Goal: Transaction & Acquisition: Book appointment/travel/reservation

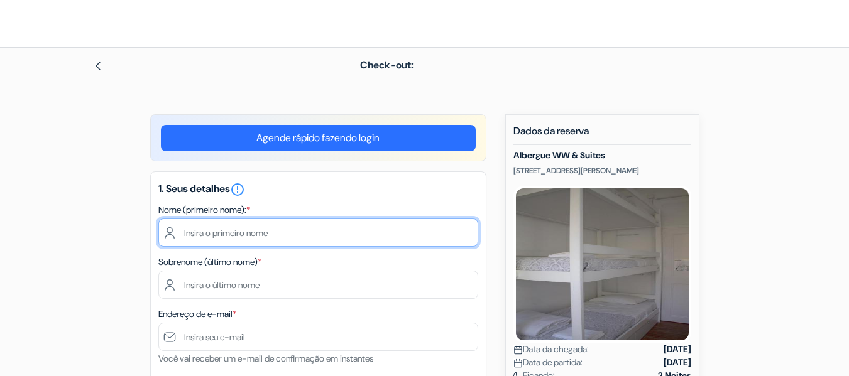
click at [350, 239] on input "text" at bounding box center [318, 233] width 320 height 28
type input "matheus"
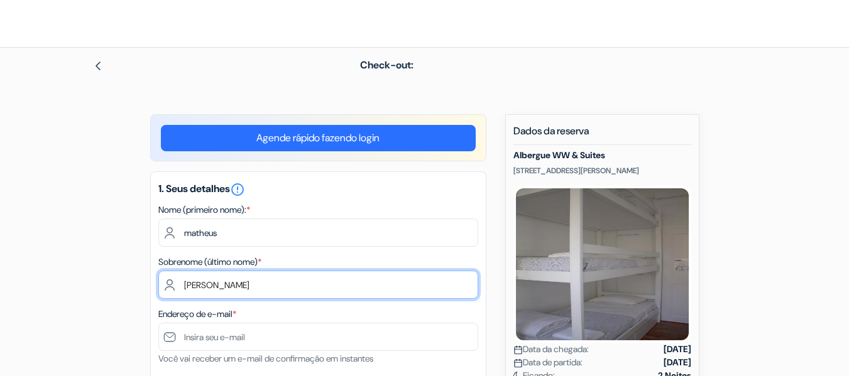
type input "[PERSON_NAME]"
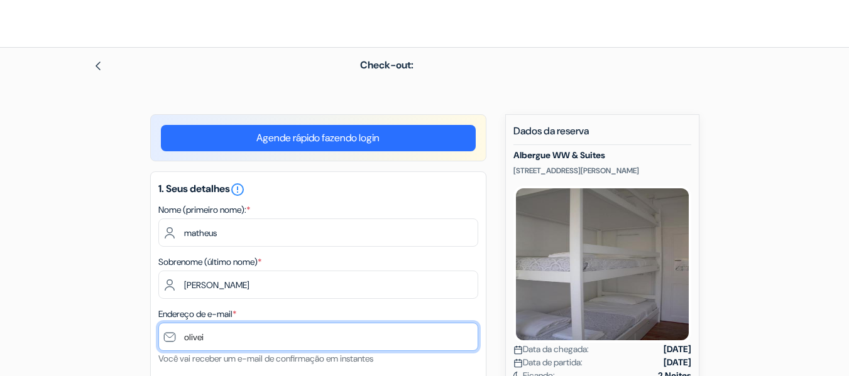
type input "[EMAIL_ADDRESS][DOMAIN_NAME]"
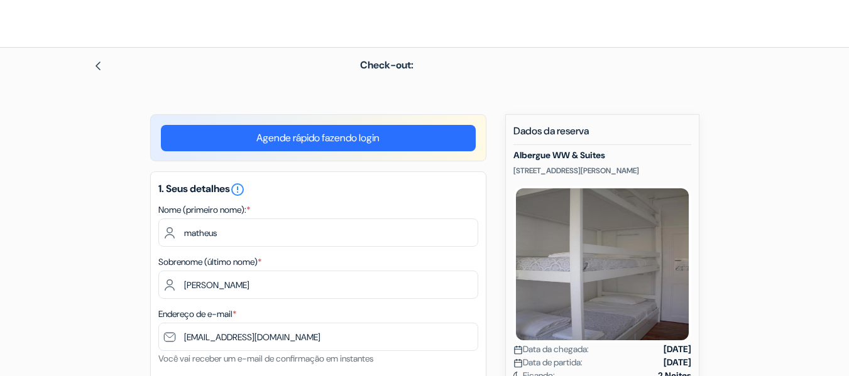
type input "43996903145"
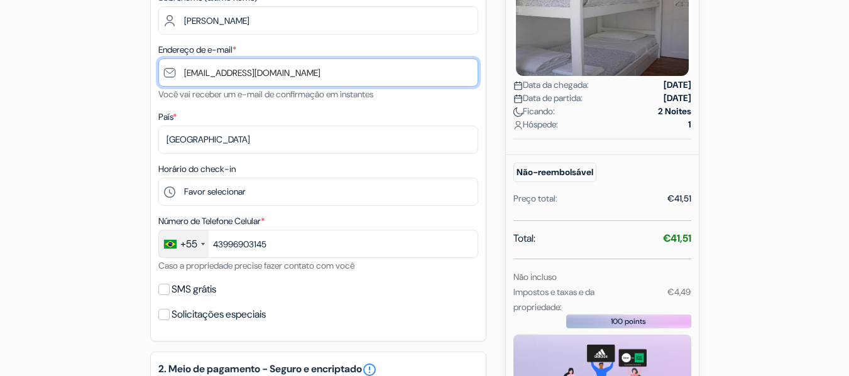
scroll to position [308, 0]
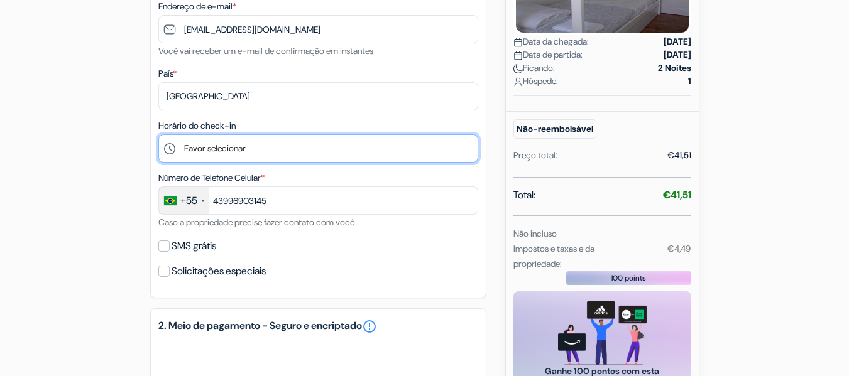
click at [376, 149] on select "Favor selecionar 15:00 16:00 17:00 18:00 19:00 20:00 21:00 22:00 23:00 0:00" at bounding box center [318, 148] width 320 height 28
select select "22"
click at [158, 134] on select "Favor selecionar 15:00 16:00 17:00 18:00 19:00 20:00 21:00 22:00 23:00 0:00" at bounding box center [318, 148] width 320 height 28
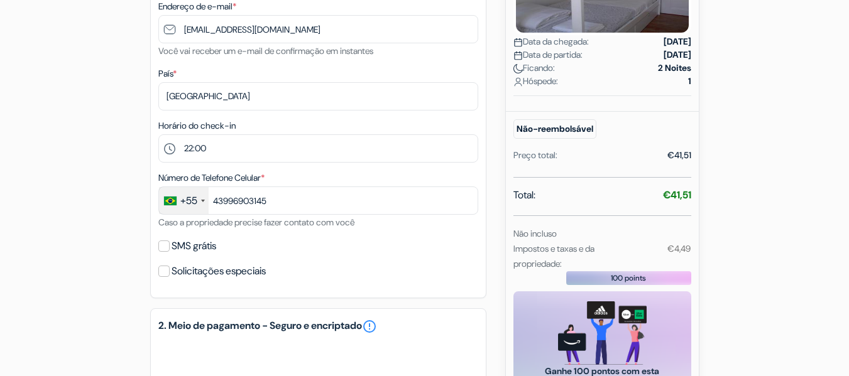
click at [205, 242] on label "SMS grátis" at bounding box center [193, 246] width 45 height 18
click at [170, 242] on input "SMS grátis" at bounding box center [163, 246] width 11 height 11
checkbox input "true"
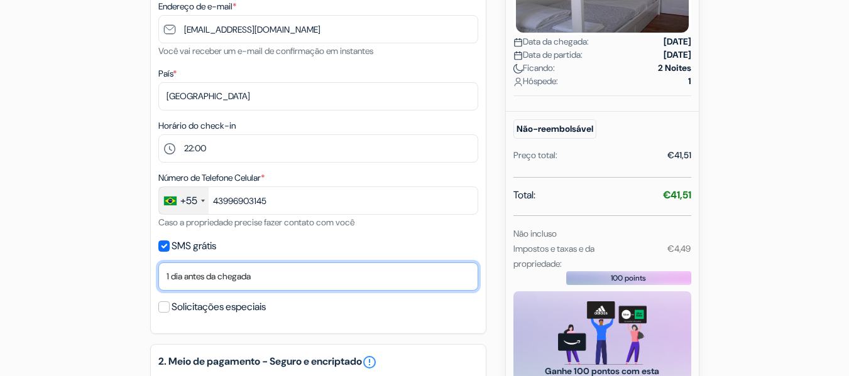
click at [215, 267] on select "Não, obrigado Enviar agora Dia da chegada 1 dia antes da chegada 2 dias antes d…" at bounding box center [318, 277] width 320 height 28
click at [158, 263] on select "Não, obrigado Enviar agora Dia da chegada 1 dia antes da chegada 2 dias antes d…" at bounding box center [318, 277] width 320 height 28
click at [239, 285] on select "Não, obrigado Enviar agora Dia da chegada 1 dia antes da chegada 2 dias antes d…" at bounding box center [318, 277] width 320 height 28
select select "0"
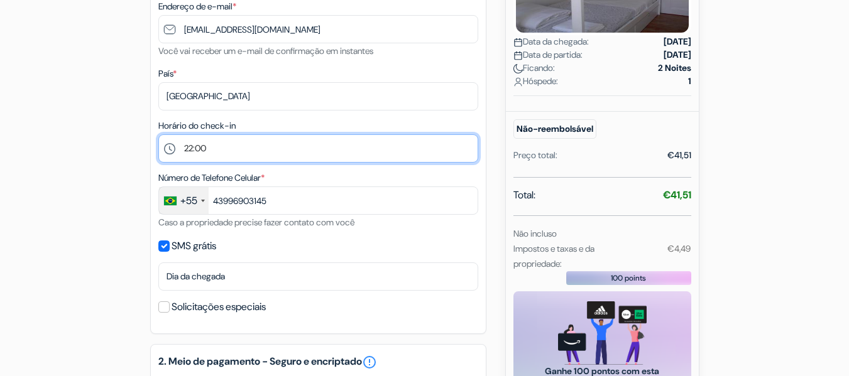
click at [239, 154] on select "Favor selecionar 15:00 16:00 17:00 18:00 19:00 20:00 21:00 22:00 23:00 0:00" at bounding box center [318, 148] width 320 height 28
select select "23"
click at [158, 134] on select "Favor selecionar 15:00 16:00 17:00 18:00 19:00 20:00 21:00 22:00 23:00 0:00" at bounding box center [318, 148] width 320 height 28
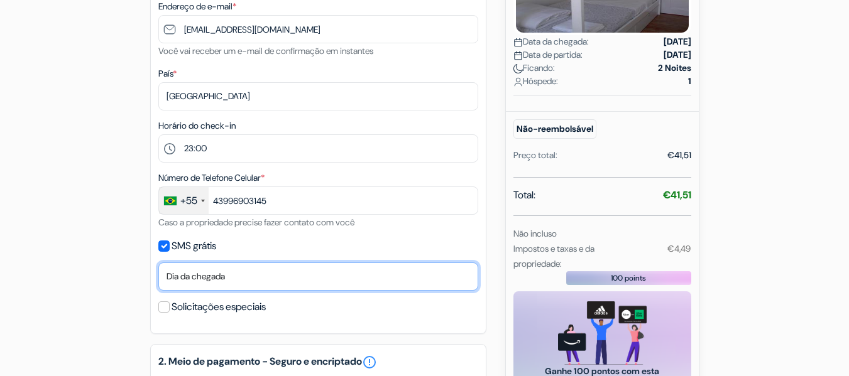
click at [246, 286] on select "Não, obrigado Enviar agora Dia da chegada 1 dia antes da chegada 2 dias antes d…" at bounding box center [318, 277] width 320 height 28
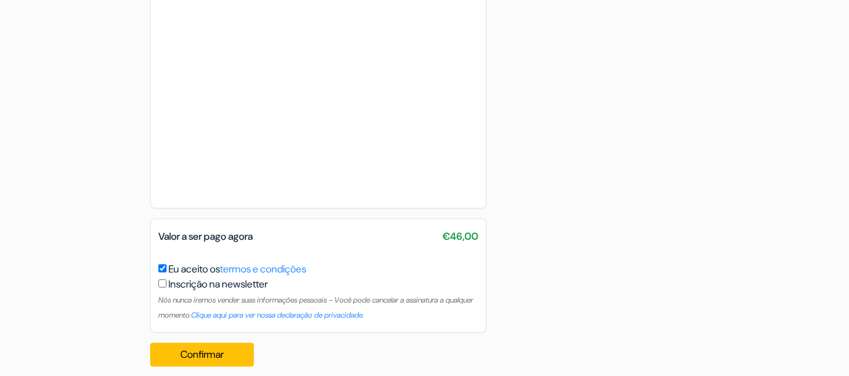
scroll to position [911, 0]
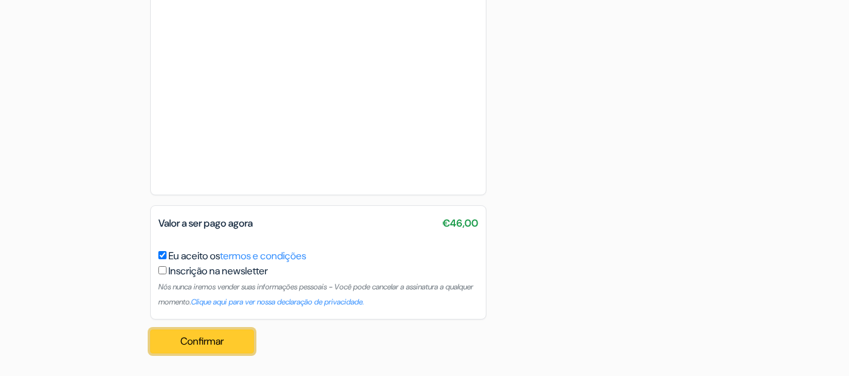
click at [217, 339] on button "Confirmar Loading..." at bounding box center [202, 342] width 104 height 24
click at [229, 348] on button "Confirmar Loading..." at bounding box center [202, 342] width 104 height 24
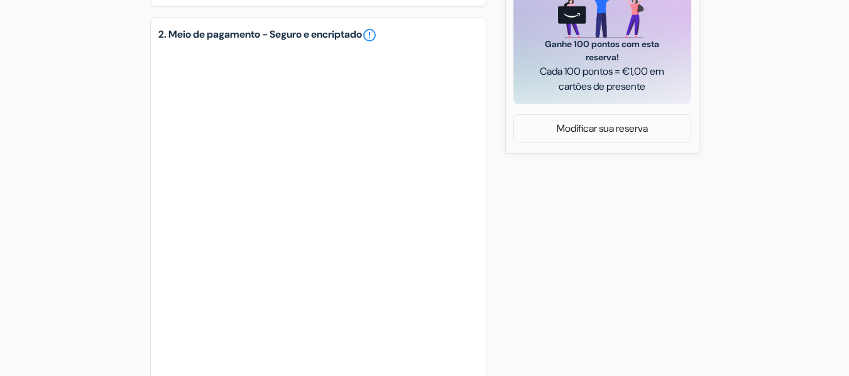
scroll to position [610, 0]
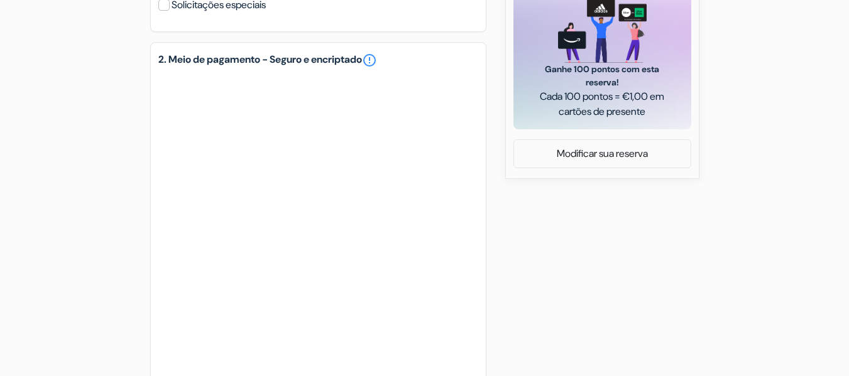
click at [104, 187] on div "add_box Albergue WW & Suites [STREET_ADDRESS][PERSON_NAME] Dados da propriedade…" at bounding box center [425, 97] width 716 height 1187
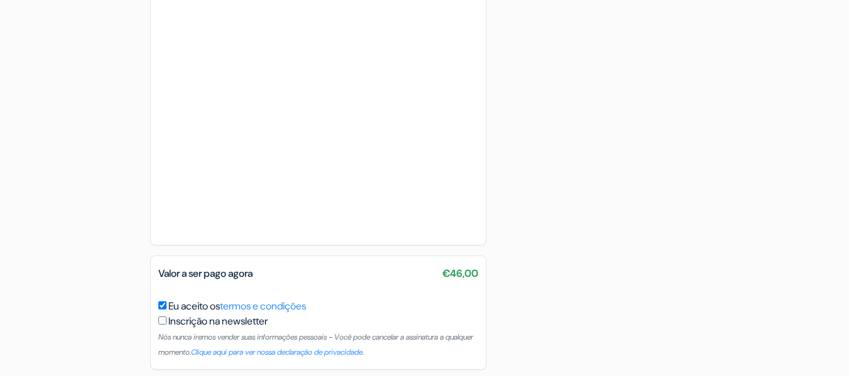
scroll to position [862, 0]
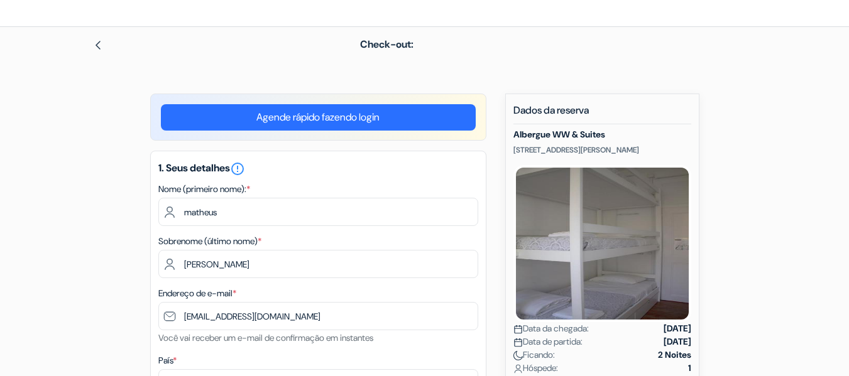
scroll to position [0, 0]
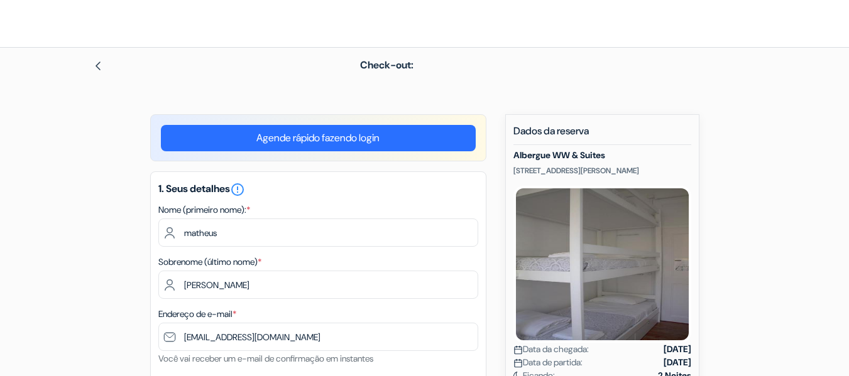
click at [328, 141] on link "Agende rápido fazendo login" at bounding box center [318, 138] width 315 height 26
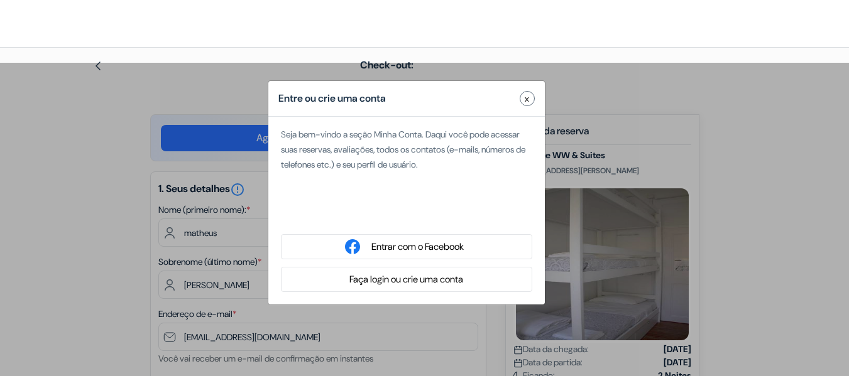
type input "[PERSON_NAME]"
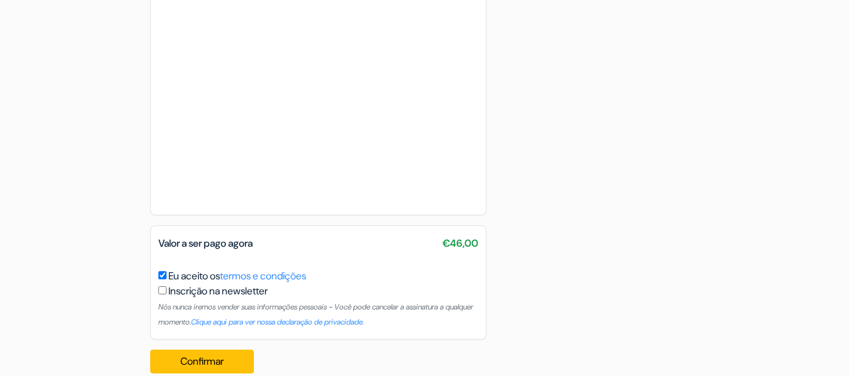
scroll to position [891, 0]
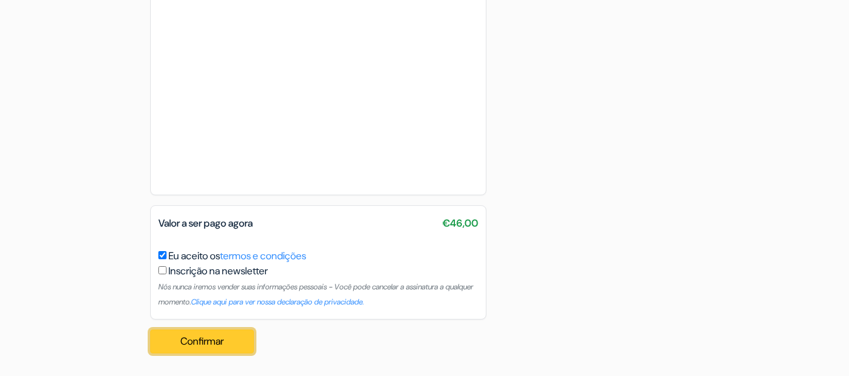
click at [202, 348] on button "Confirmar Loading..." at bounding box center [202, 342] width 104 height 24
click at [232, 334] on button "Confirmar Loading..." at bounding box center [202, 342] width 104 height 24
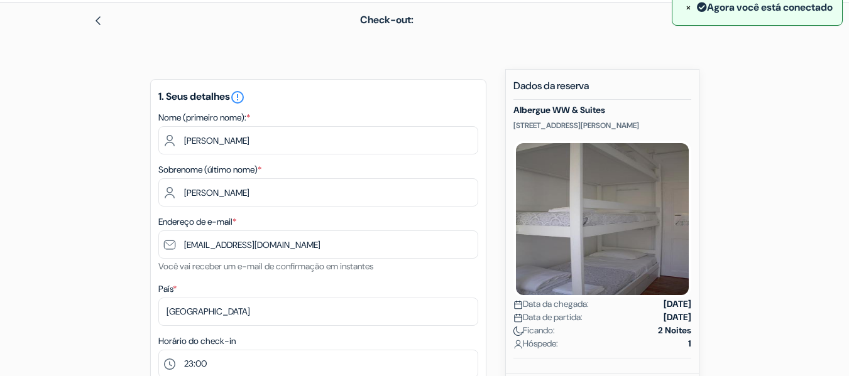
scroll to position [0, 0]
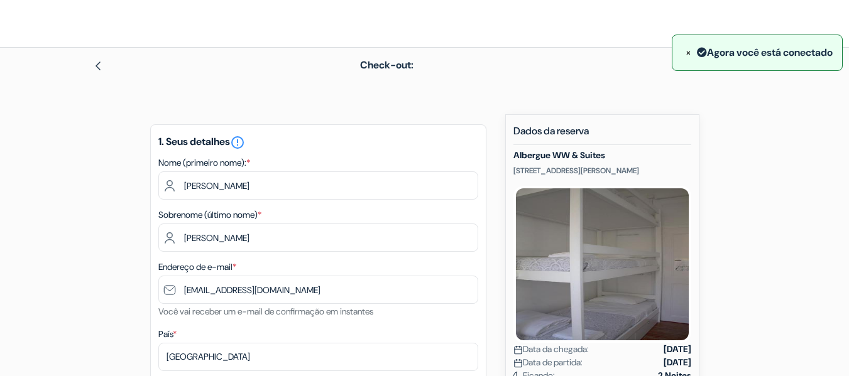
click at [729, 53] on div "× Agora você está conectado" at bounding box center [756, 53] width 151 height 16
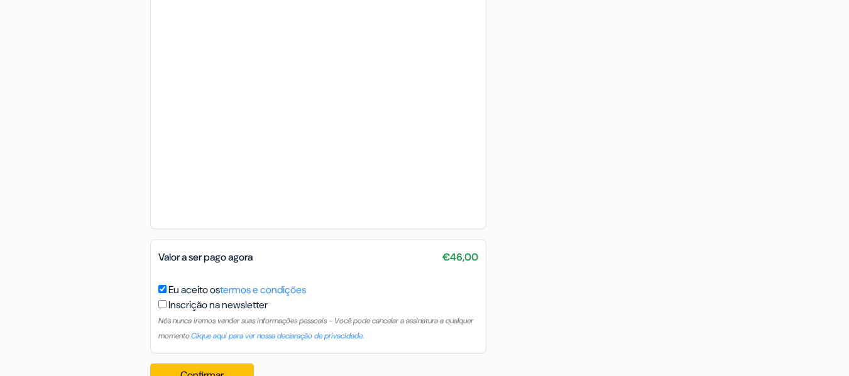
scroll to position [891, 0]
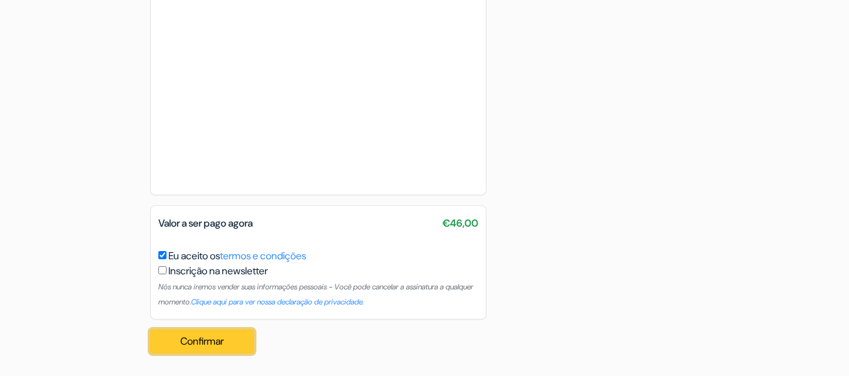
click at [208, 332] on button "Confirmar Loading..." at bounding box center [202, 342] width 104 height 24
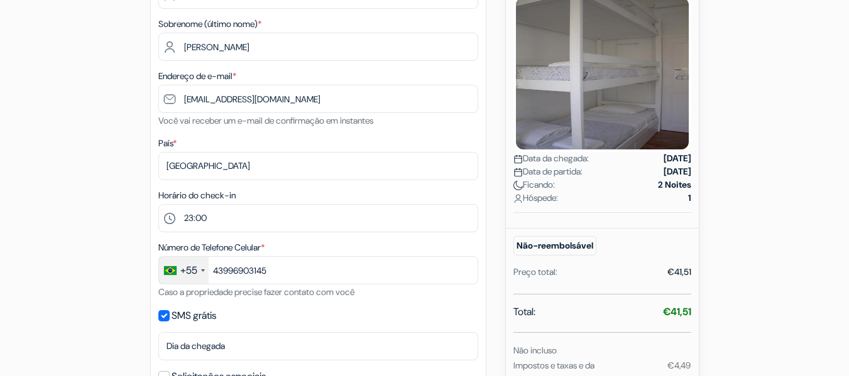
scroll to position [0, 0]
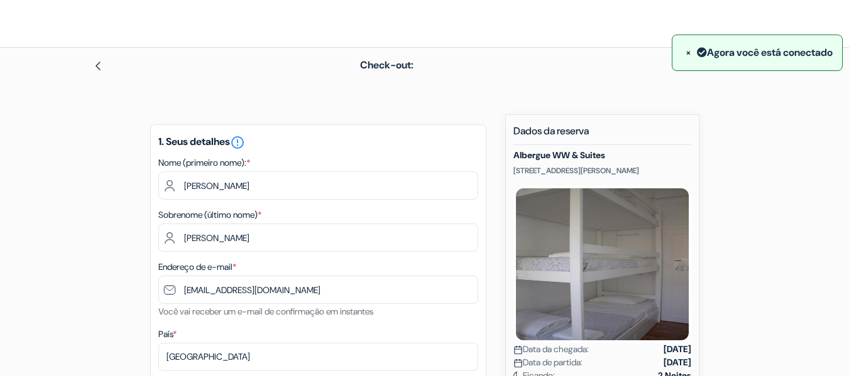
click at [743, 57] on div "× Agora você está conectado" at bounding box center [756, 53] width 151 height 16
click at [94, 62] on img at bounding box center [98, 66] width 10 height 10
